Goal: Transaction & Acquisition: Purchase product/service

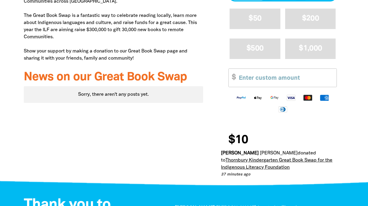
scroll to position [322, 0]
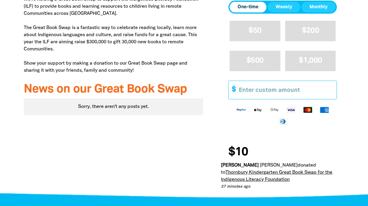
click at [246, 94] on input "Other Amount" at bounding box center [285, 90] width 102 height 18
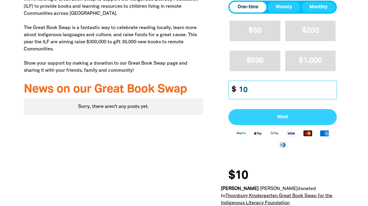
type input "10"
click at [250, 115] on button "Next" at bounding box center [282, 117] width 108 height 16
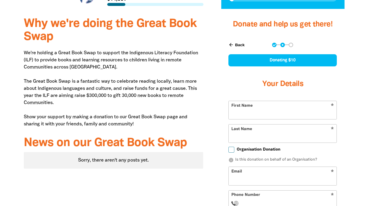
scroll to position [275, 0]
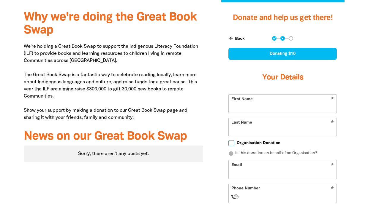
click at [251, 106] on input "First Name" at bounding box center [283, 104] width 108 height 18
type input "[PERSON_NAME]"
type input "[EMAIL_ADDRESS][DOMAIN_NAME]"
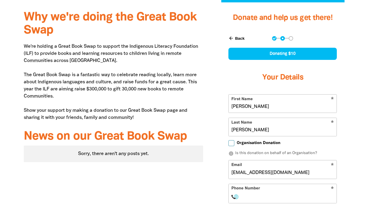
select select "AU"
type input "[PHONE_NUMBER]"
type input "[STREET_ADDRESS][PERSON_NAME][PERSON_NAME]"
type input "[PHONE_NUMBER]"
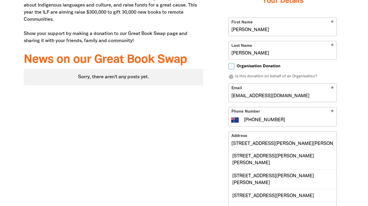
scroll to position [352, 0]
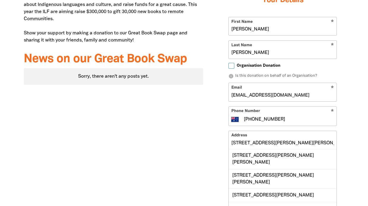
drag, startPoint x: 304, startPoint y: 95, endPoint x: 220, endPoint y: 95, distance: 84.0
click at [228, 95] on div "arrow_back Back Step 1 Step 2 Step 3 Donating $10 Your Details * First Name [PE…" at bounding box center [282, 112] width 123 height 322
type input "[EMAIL_ADDRESS][DOMAIN_NAME]"
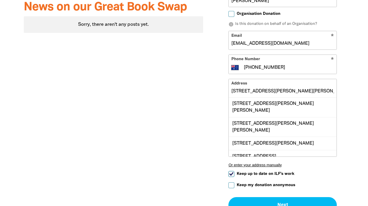
scroll to position [405, 0]
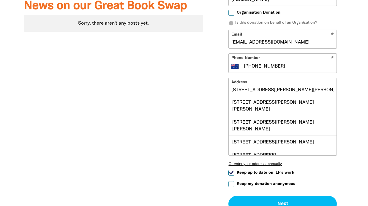
click at [272, 89] on input "[STREET_ADDRESS][PERSON_NAME][PERSON_NAME]" at bounding box center [283, 87] width 108 height 18
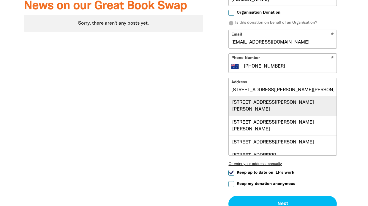
click at [280, 104] on div "[STREET_ADDRESS][PERSON_NAME][PERSON_NAME]" at bounding box center [283, 106] width 108 height 20
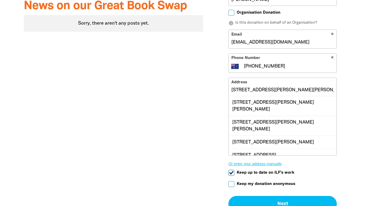
type input "[STREET_ADDRESS][PERSON_NAME][PERSON_NAME]"
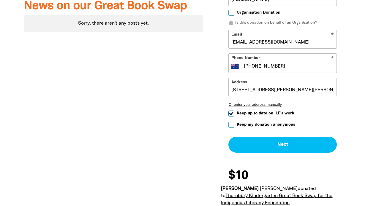
click at [231, 115] on input "Keep up to date on ILF's work" at bounding box center [231, 114] width 6 height 6
checkbox input "false"
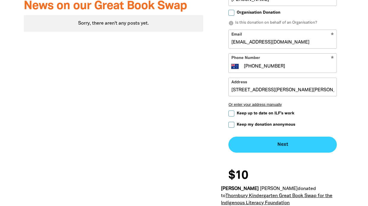
click at [252, 140] on button "Next chevron_right" at bounding box center [282, 145] width 108 height 16
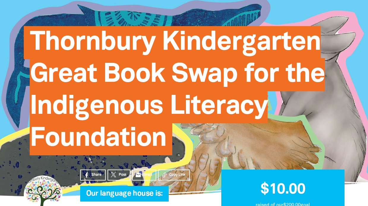
scroll to position [0, 0]
